Goal: Find specific page/section

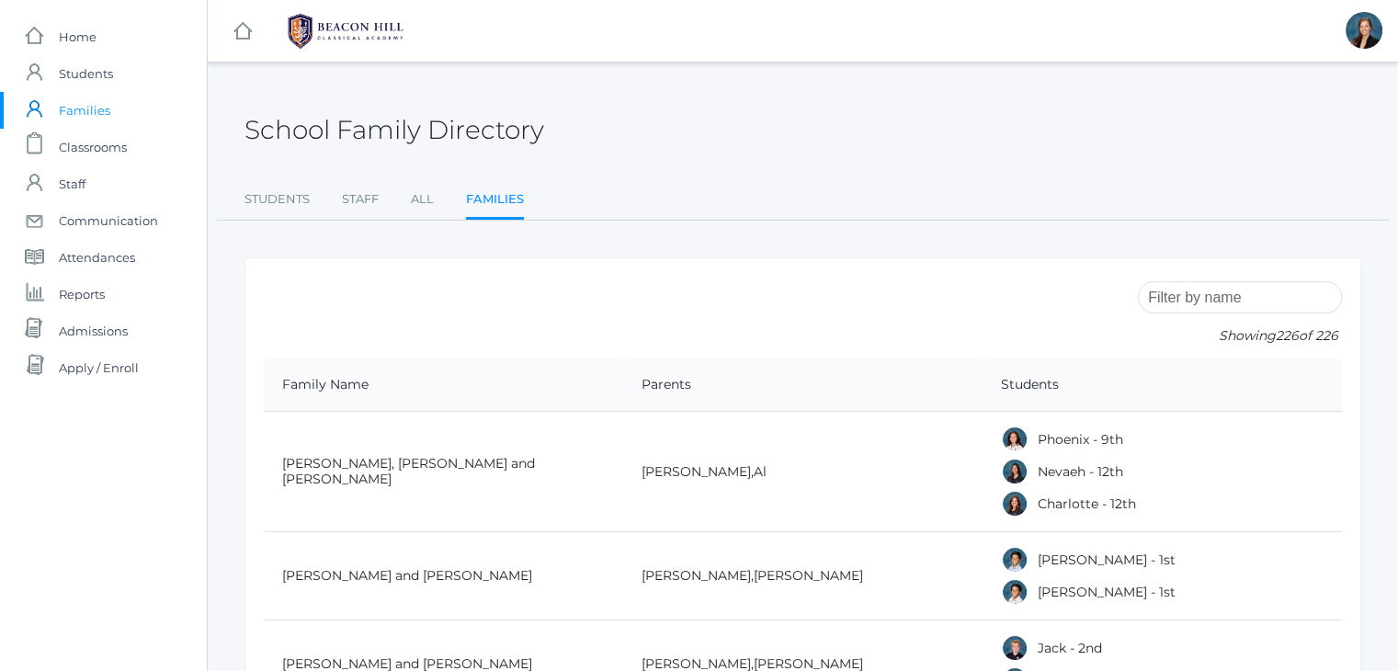
click at [1174, 301] on input "search" at bounding box center [1240, 297] width 204 height 32
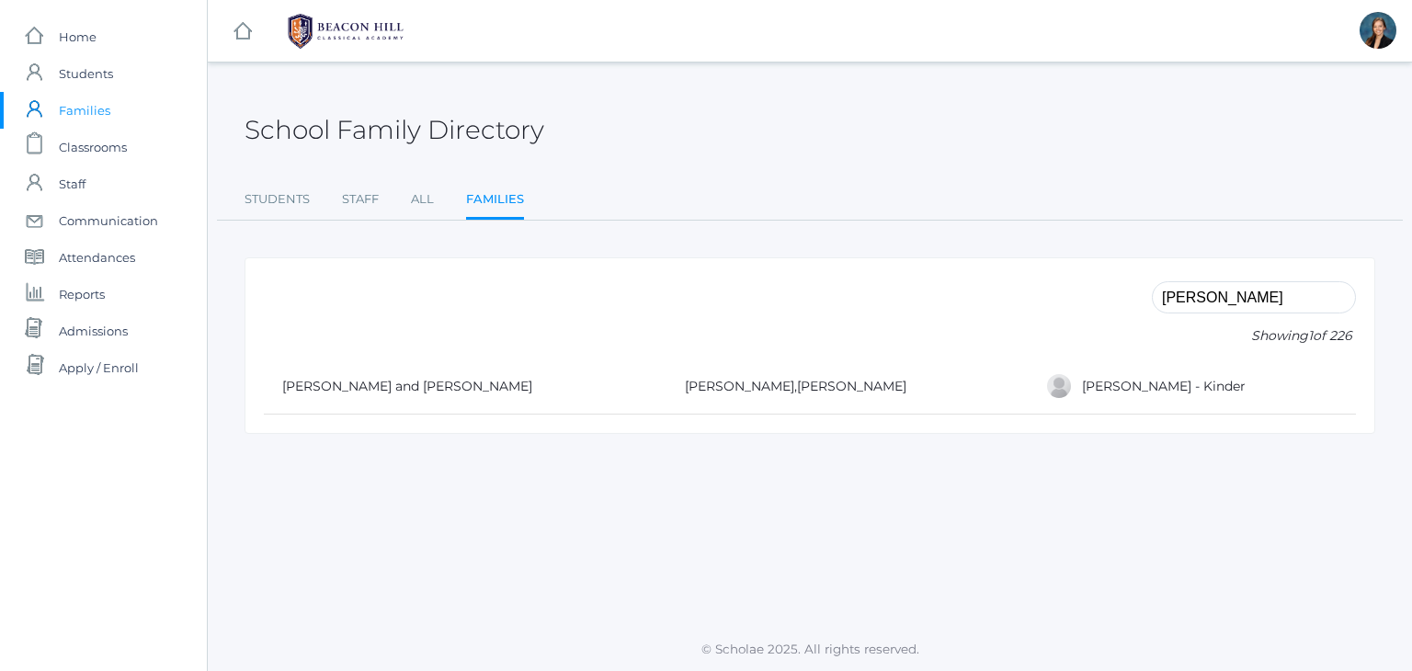
type input "[PERSON_NAME]"
drag, startPoint x: 801, startPoint y: 370, endPoint x: 543, endPoint y: 379, distance: 257.5
click at [543, 379] on tr "[PERSON_NAME] and [PERSON_NAME] , [PERSON_NAME] [PERSON_NAME] - Kinder" at bounding box center [810, 386] width 1092 height 56
click at [543, 379] on td "[PERSON_NAME] and [PERSON_NAME]" at bounding box center [465, 386] width 403 height 56
click at [429, 390] on link "[PERSON_NAME] and [PERSON_NAME]" at bounding box center [407, 386] width 250 height 17
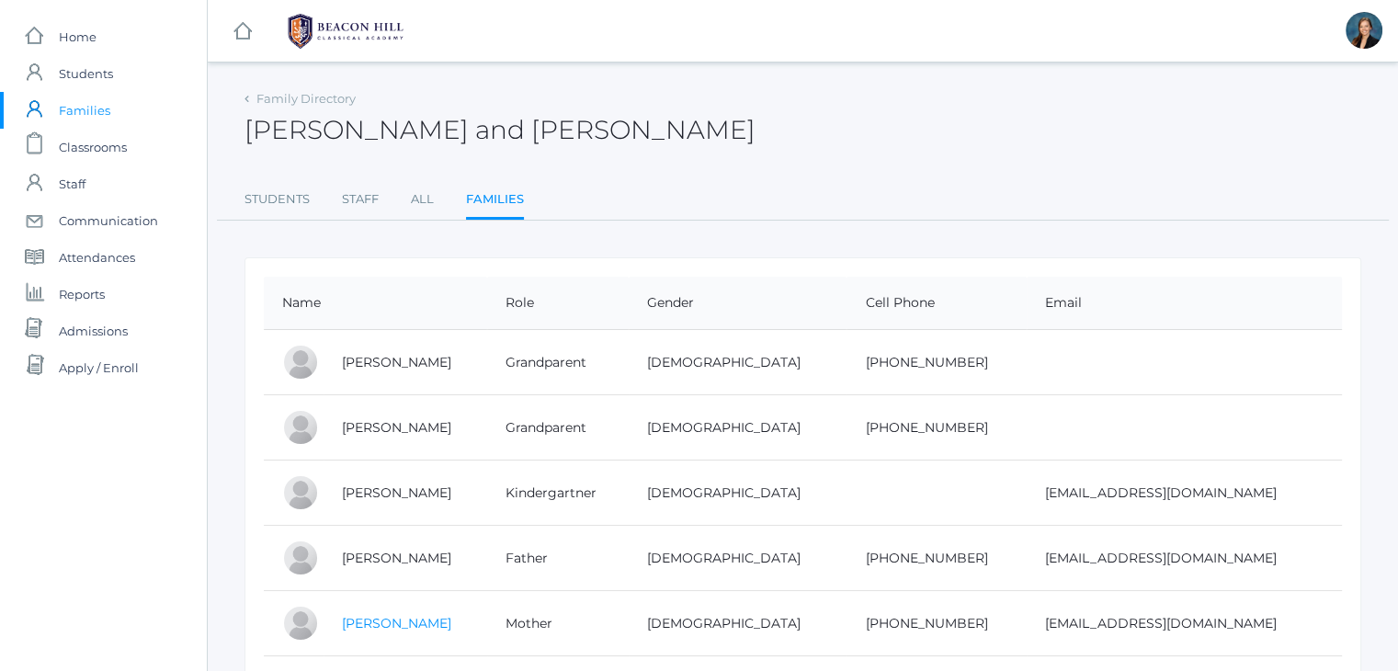
click at [381, 622] on link "[PERSON_NAME]" at bounding box center [396, 623] width 109 height 17
click at [389, 616] on link "[PERSON_NAME]" at bounding box center [396, 623] width 109 height 17
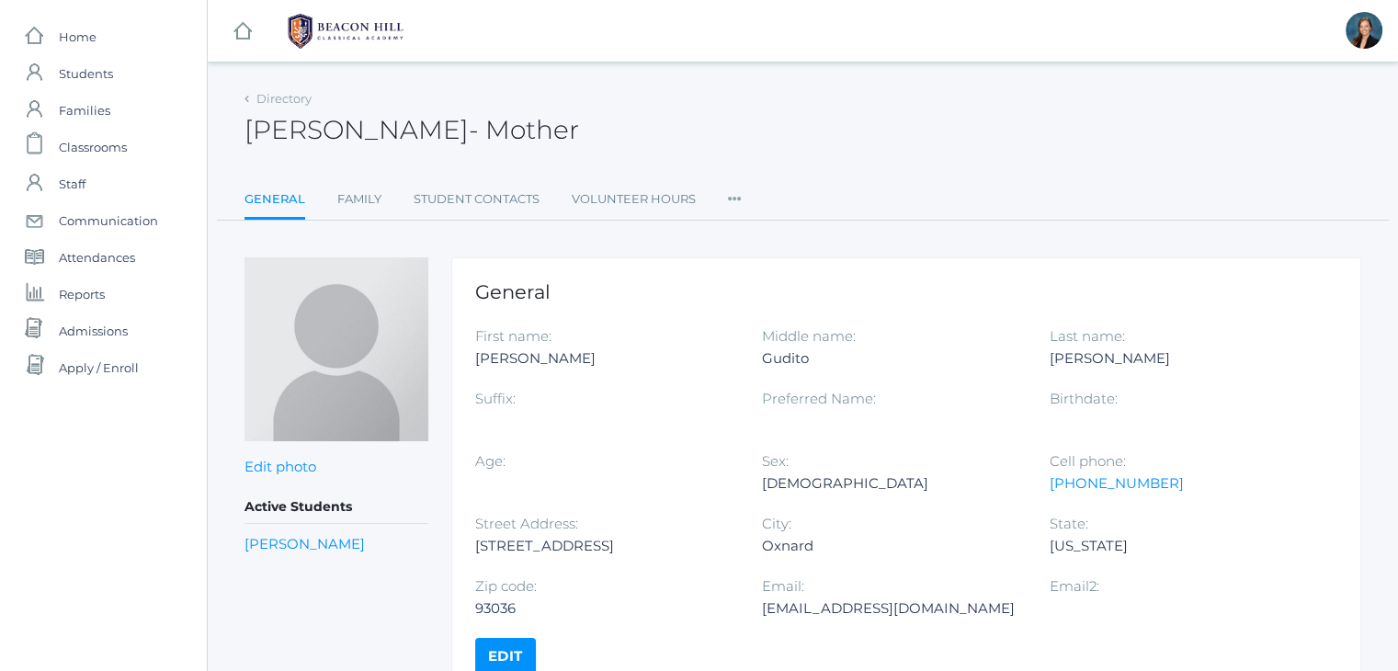
click at [389, 616] on div "Edit photo Save or cancel Active Students [PERSON_NAME]" at bounding box center [337, 477] width 184 height 441
click at [567, 144] on div "[PERSON_NAME] - Mother [PERSON_NAME] Mother" at bounding box center [803, 119] width 1117 height 68
click at [68, 186] on span "Staff" at bounding box center [72, 183] width 27 height 37
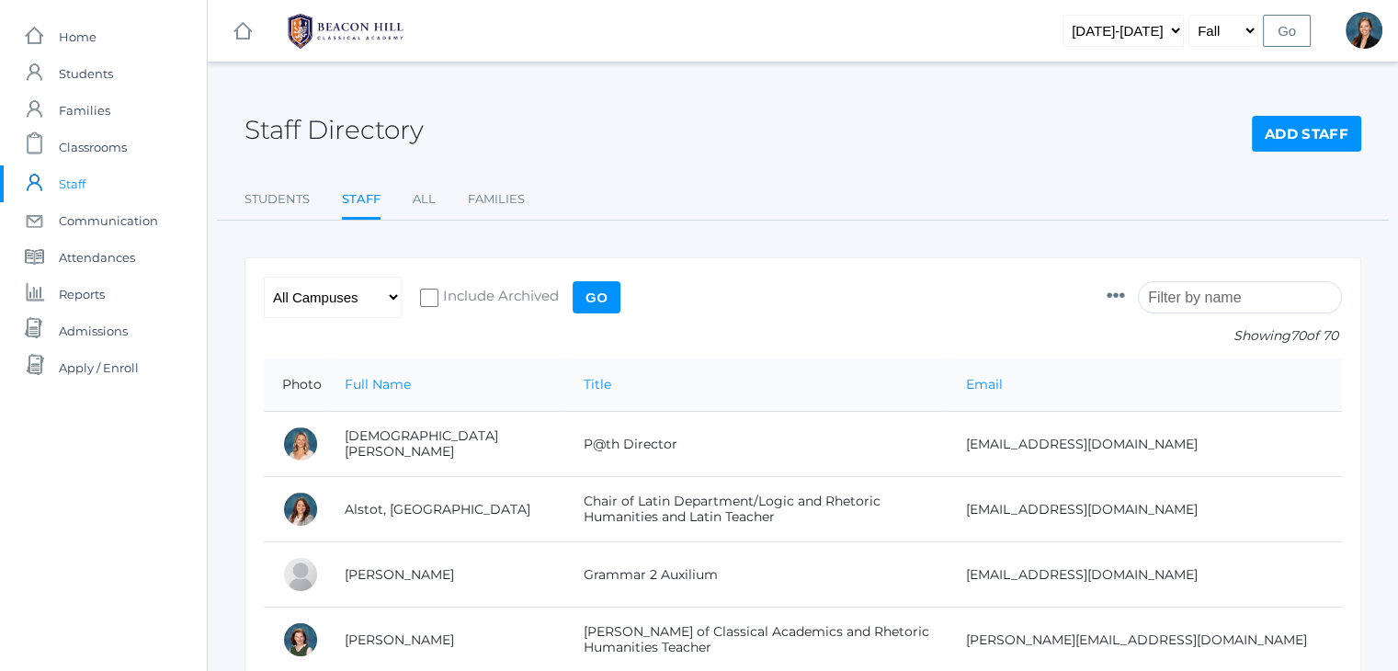
click at [1209, 298] on input "search" at bounding box center [1240, 297] width 204 height 32
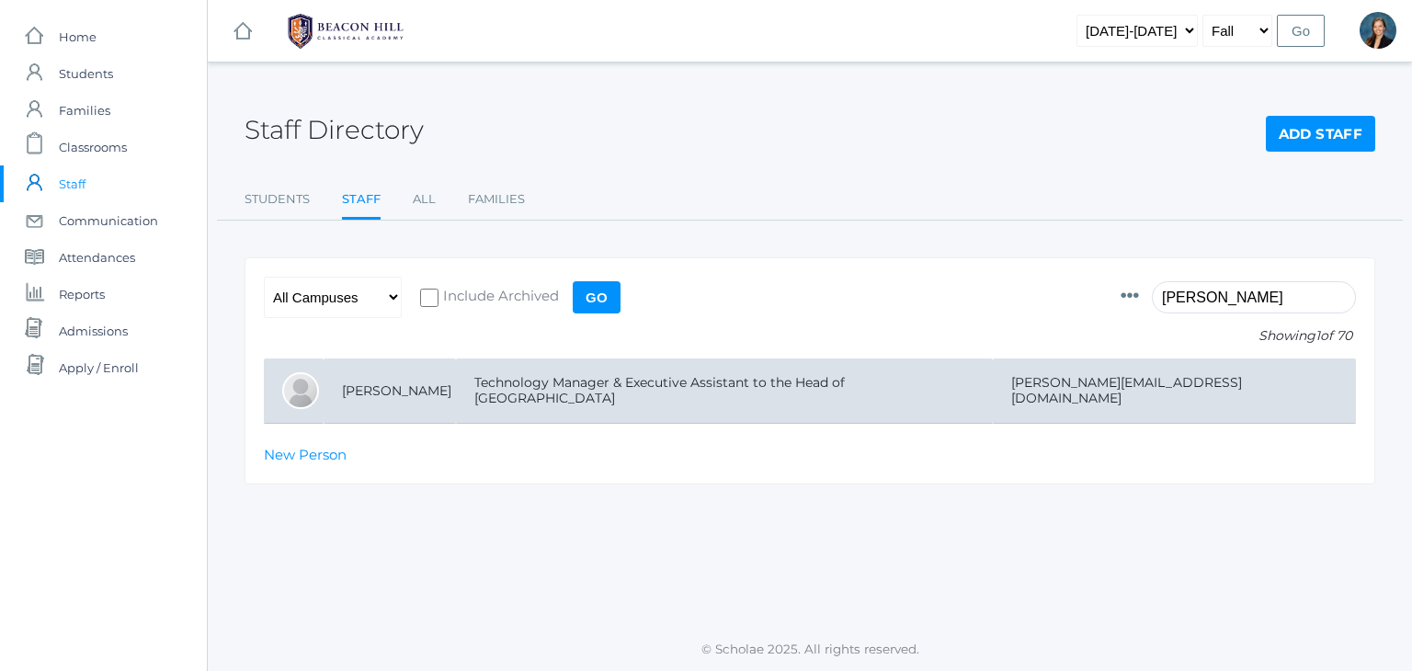
type input "[PERSON_NAME]"
click at [779, 394] on td "Technology Manager & Executive Assistant to the Head of [GEOGRAPHIC_DATA]" at bounding box center [724, 390] width 537 height 65
